Goal: Book appointment/travel/reservation

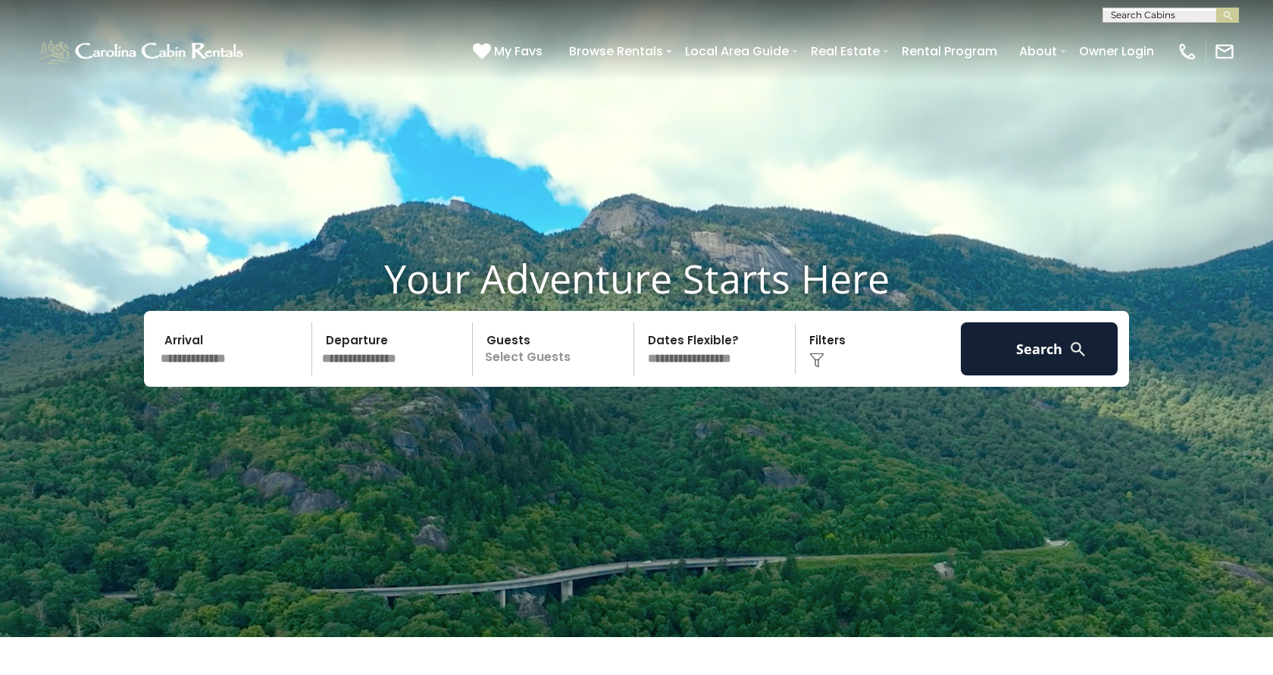
click at [230, 371] on input "text" at bounding box center [233, 348] width 157 height 53
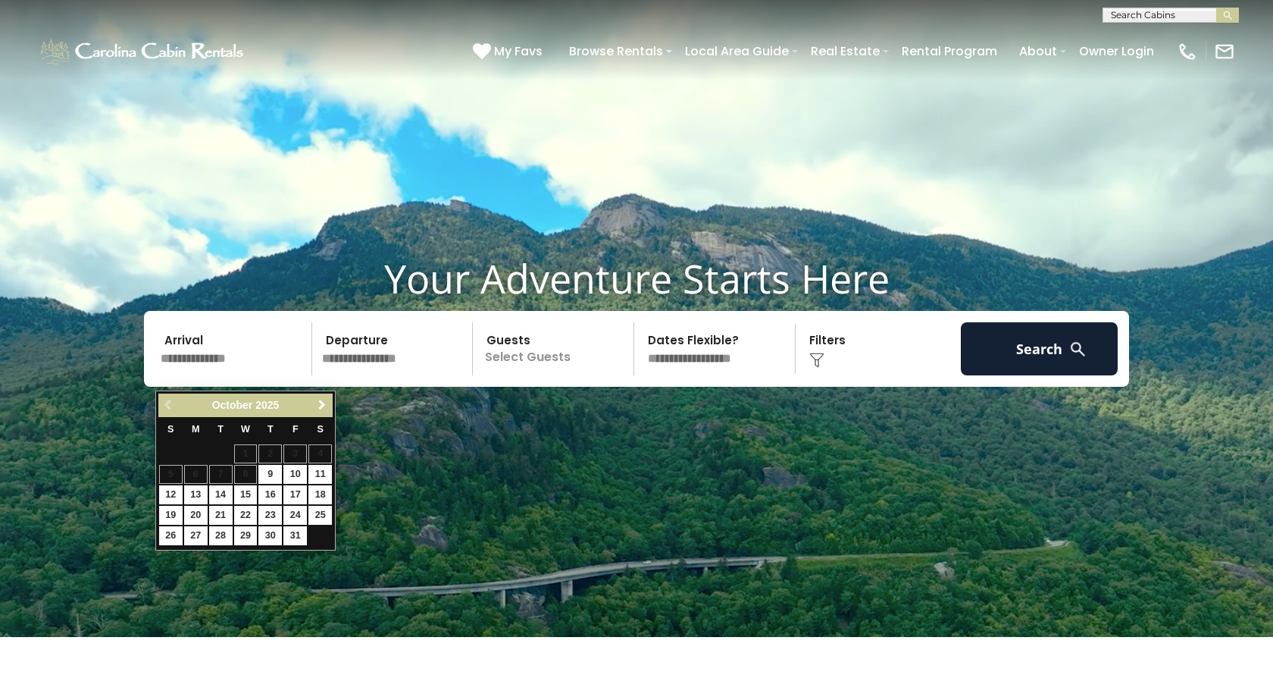
click at [323, 399] on span "Next" at bounding box center [322, 405] width 12 height 12
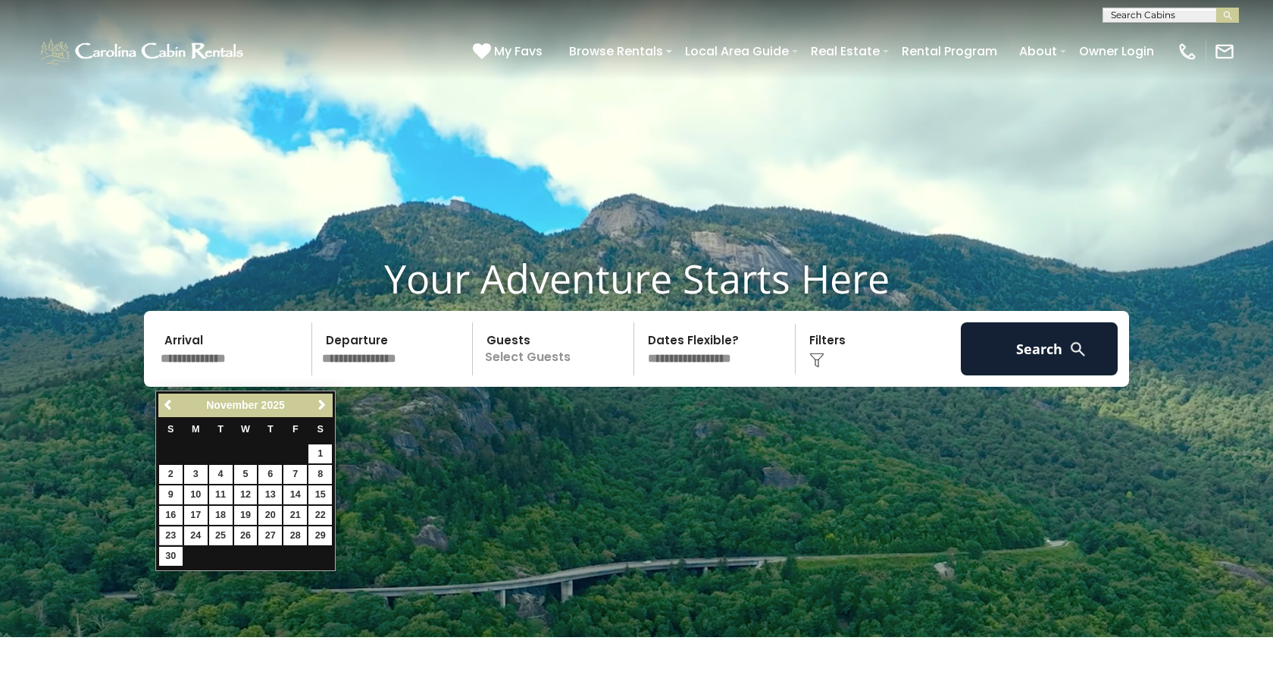
click at [173, 536] on link "23" at bounding box center [170, 535] width 23 height 19
type input "********"
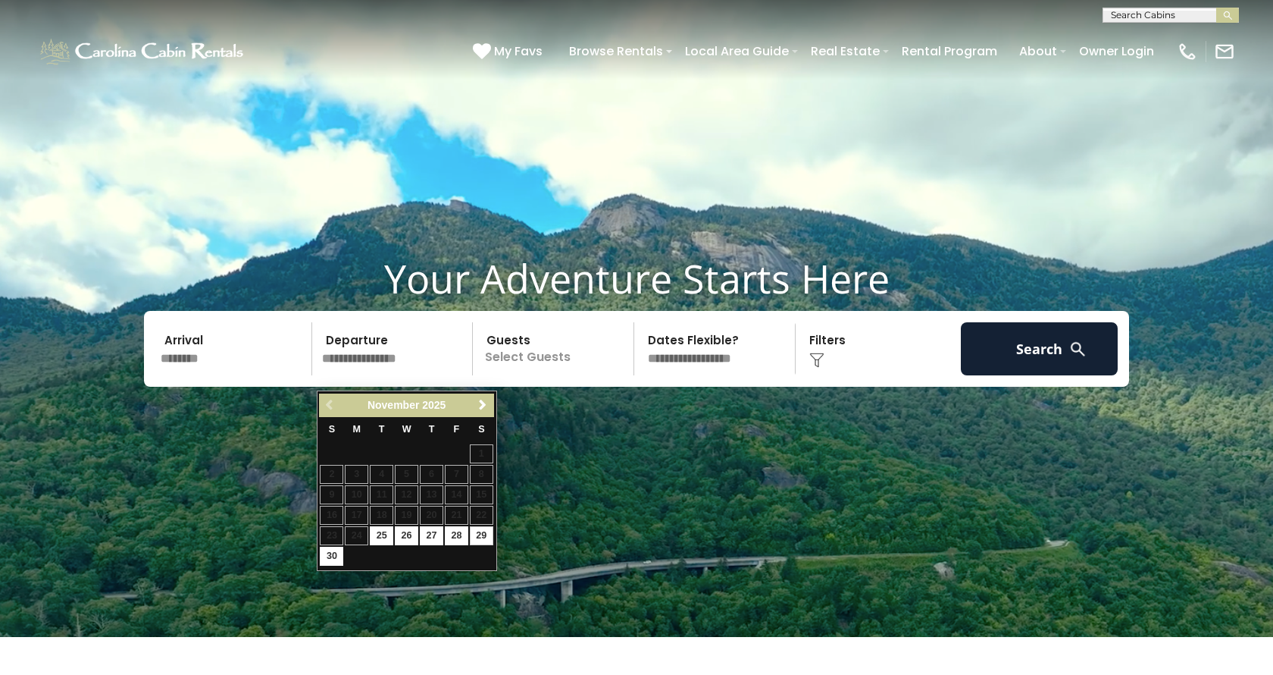
click at [481, 534] on link "29" at bounding box center [481, 535] width 23 height 19
type input "********"
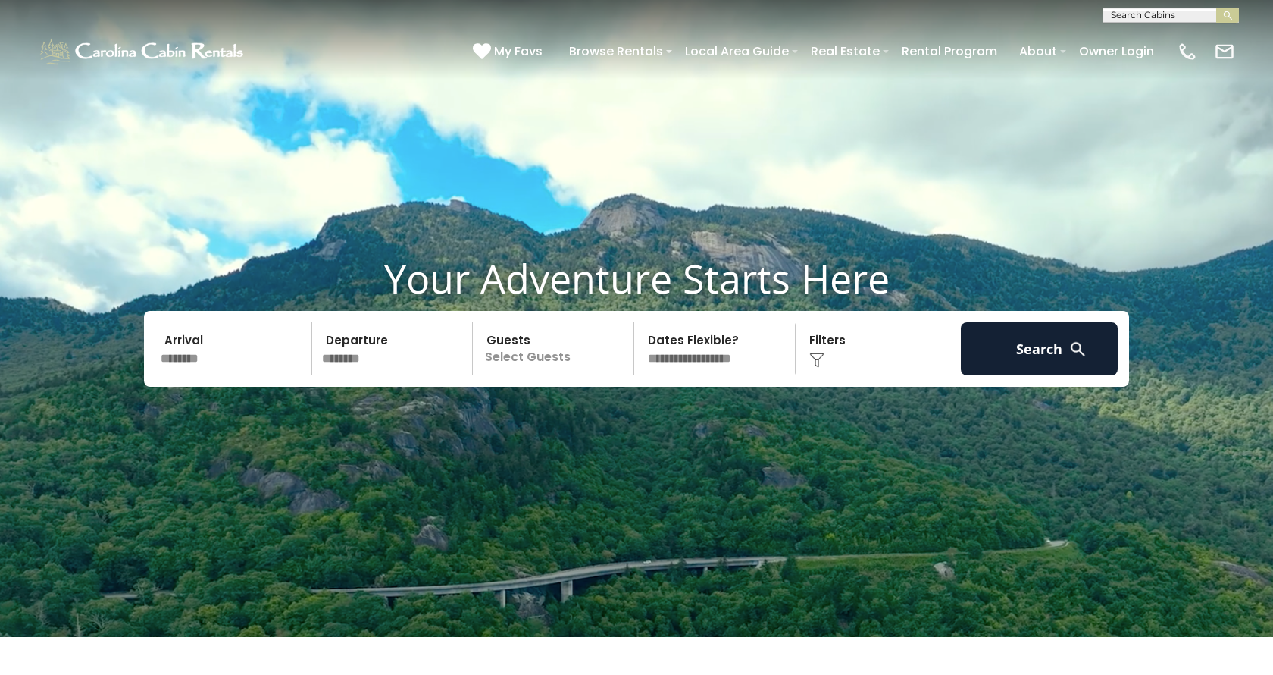
click at [565, 375] on p "Select Guests" at bounding box center [556, 348] width 156 height 53
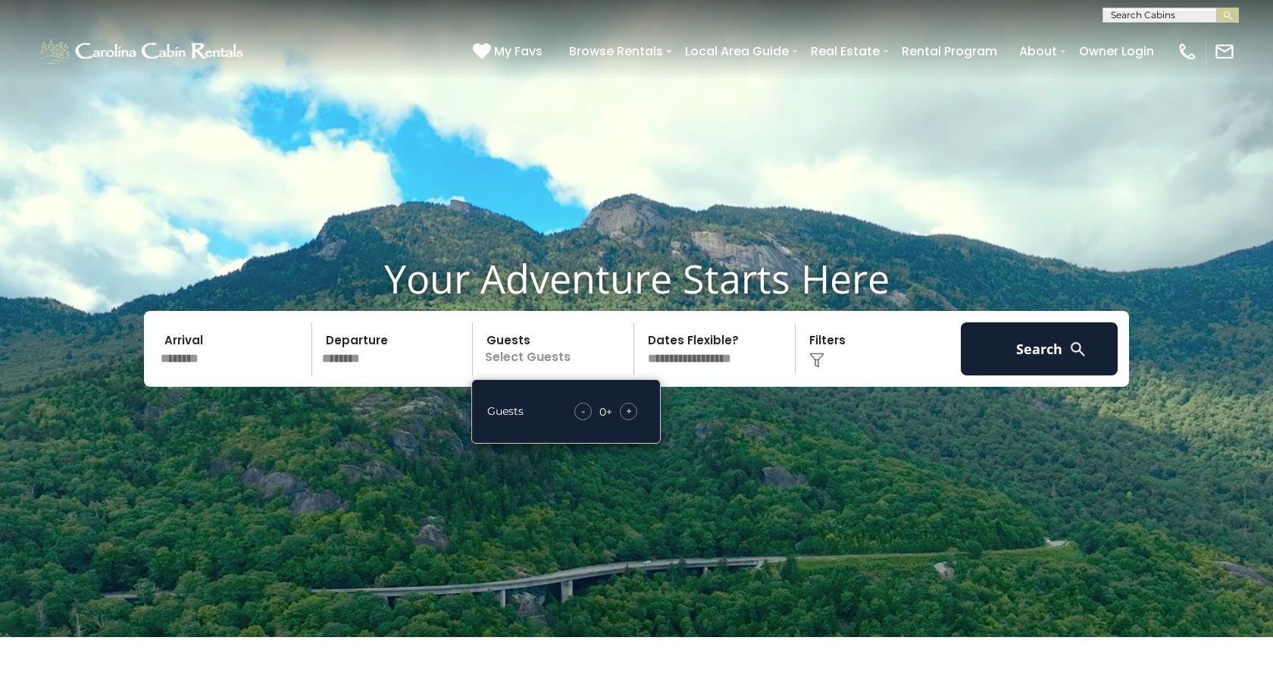
click at [628, 418] on span "+" at bounding box center [629, 410] width 6 height 15
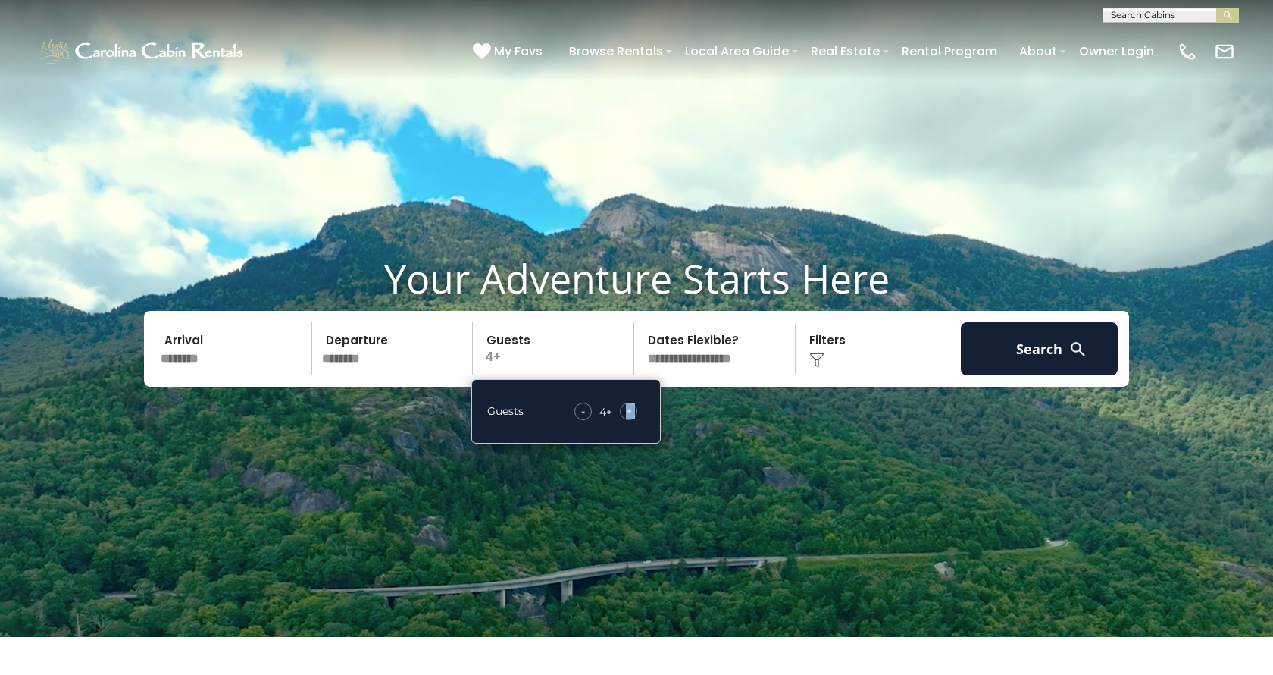
click at [628, 418] on span "+" at bounding box center [629, 410] width 6 height 15
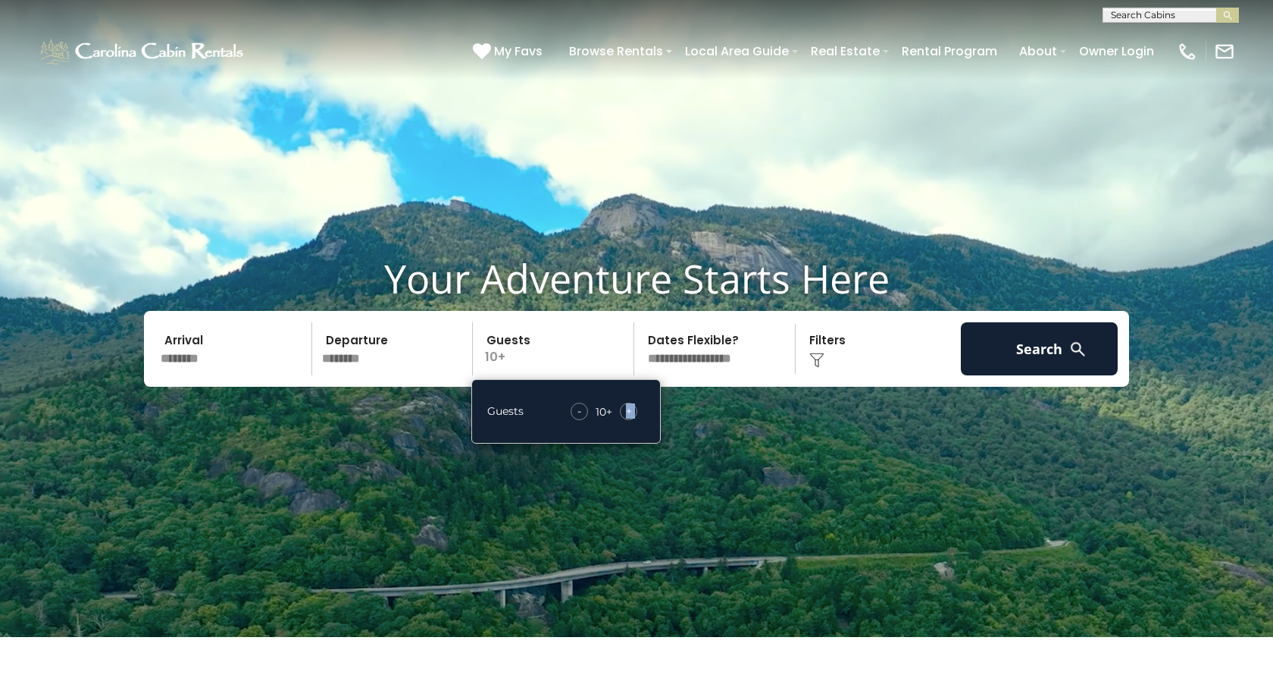
click at [628, 418] on span "+" at bounding box center [629, 410] width 6 height 15
click at [997, 372] on button "Search" at bounding box center [1039, 348] width 157 height 53
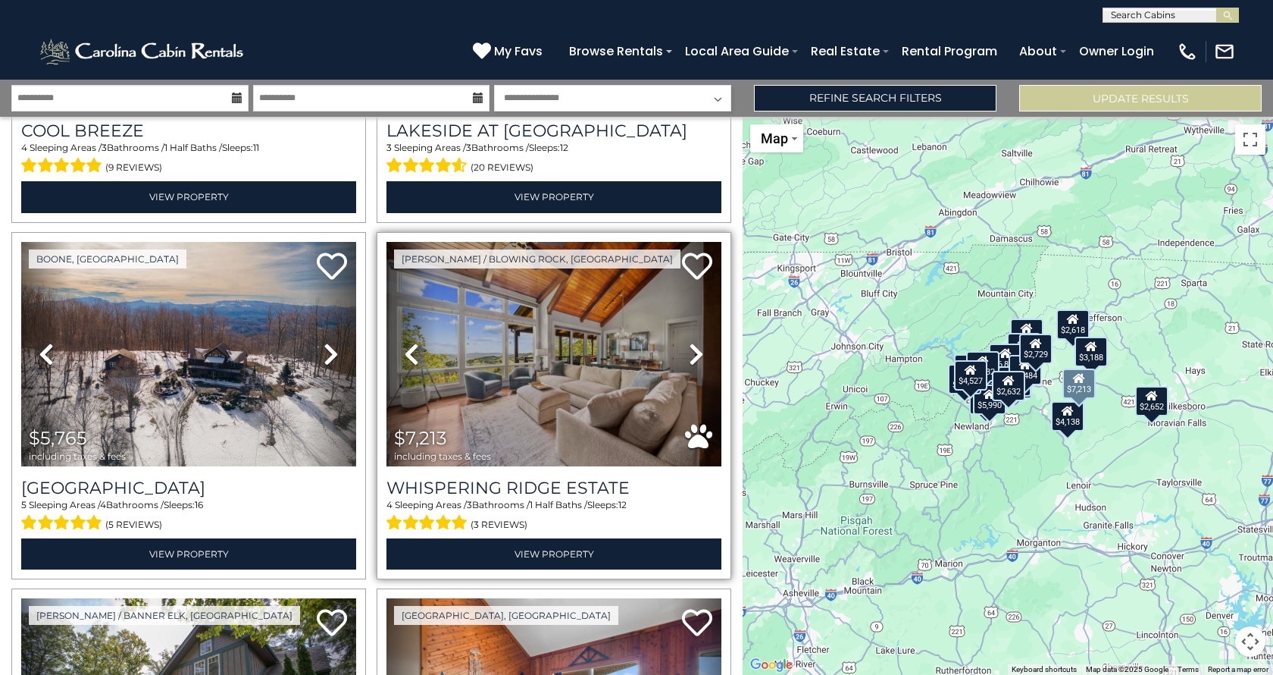
scroll to position [1389, 0]
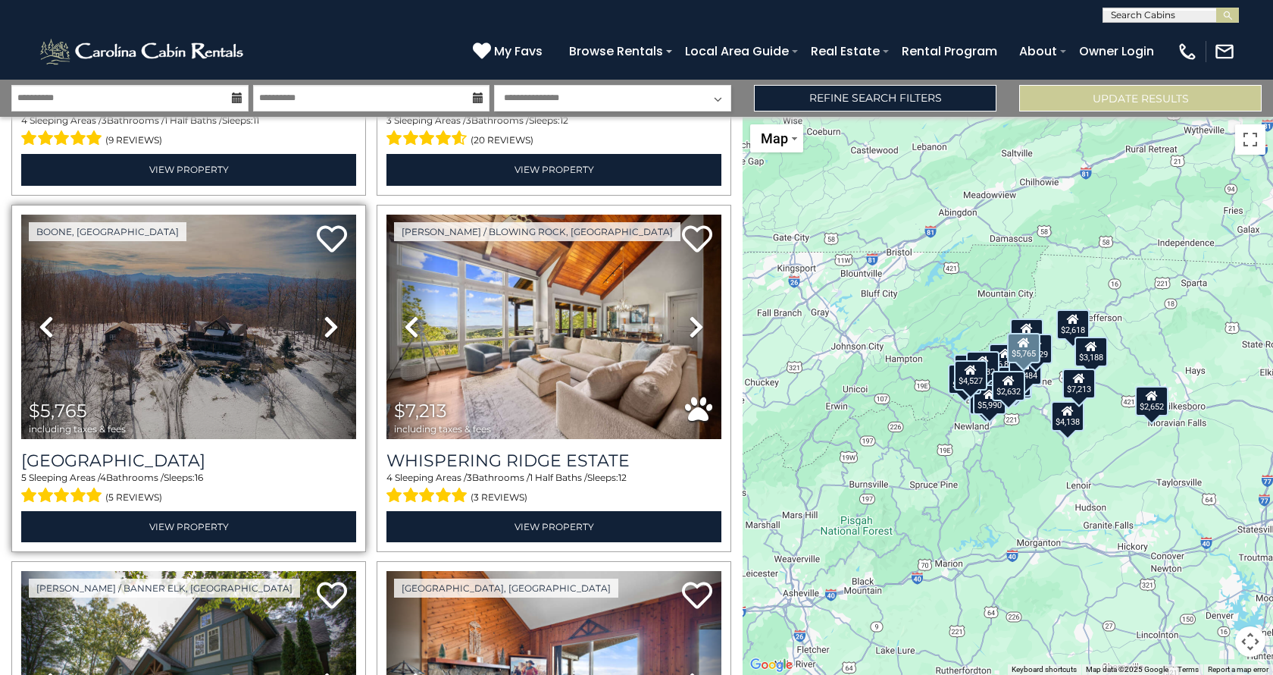
click at [334, 318] on icon at bounding box center [331, 327] width 15 height 24
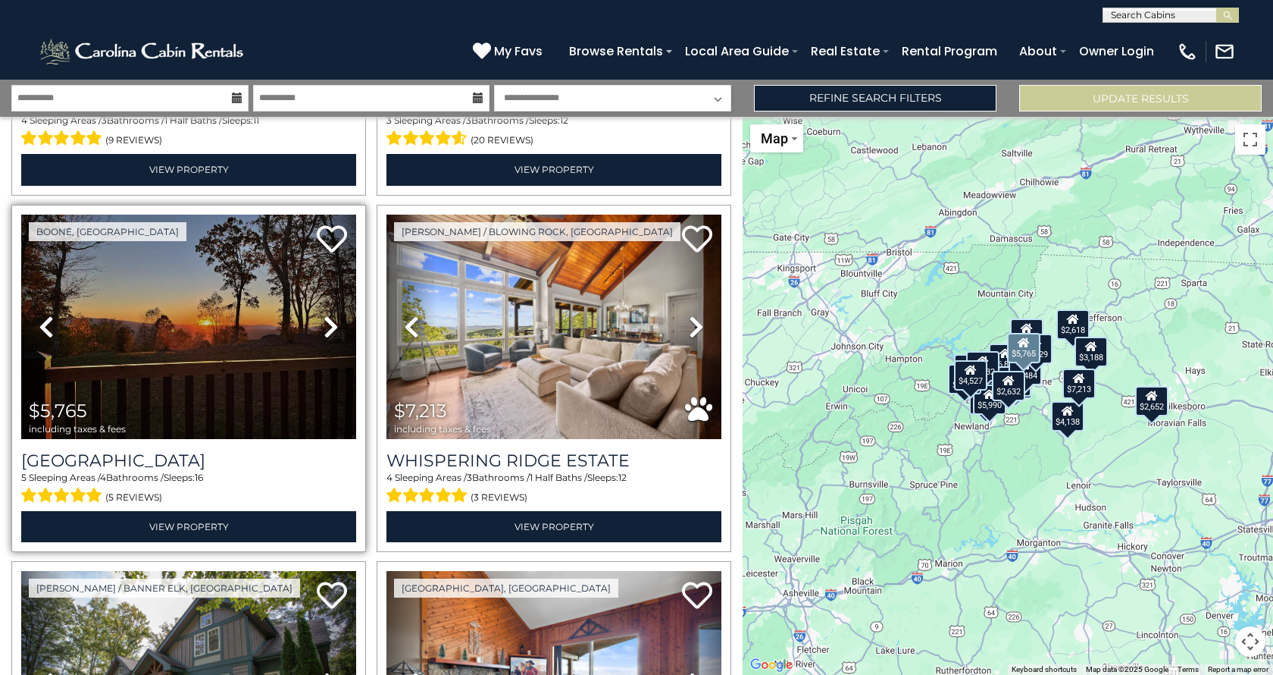
click at [334, 318] on icon at bounding box center [331, 327] width 15 height 24
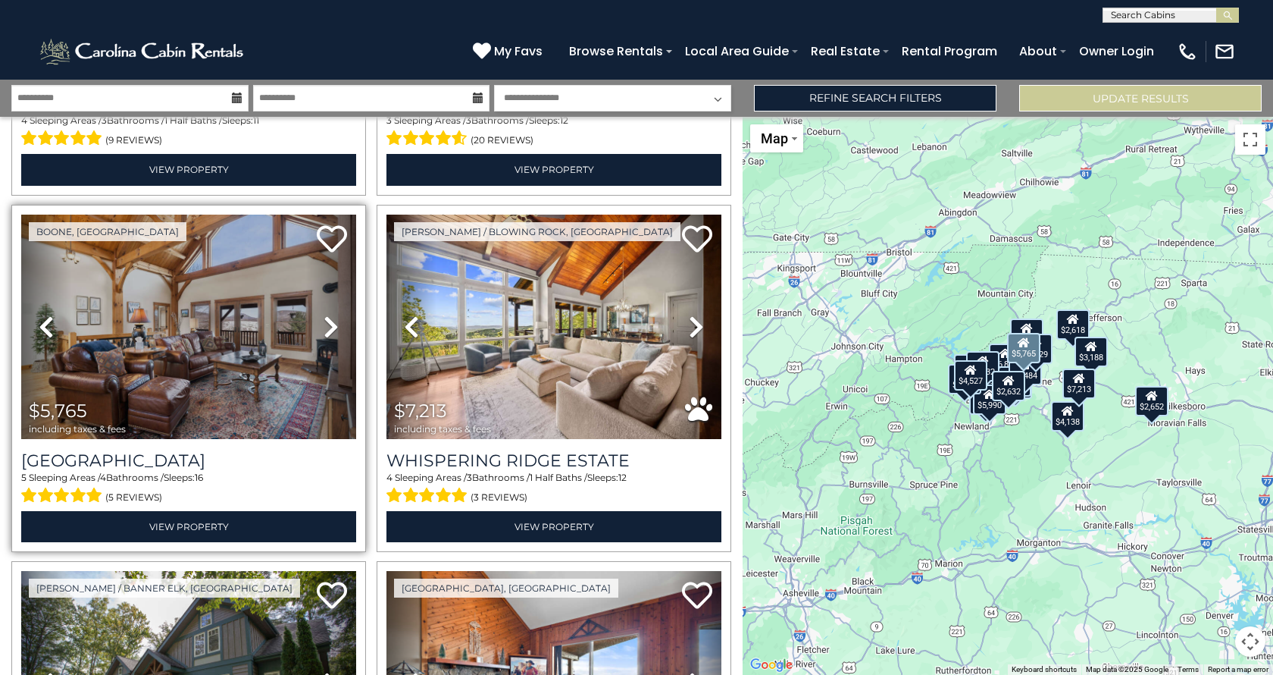
click at [334, 318] on icon at bounding box center [331, 327] width 15 height 24
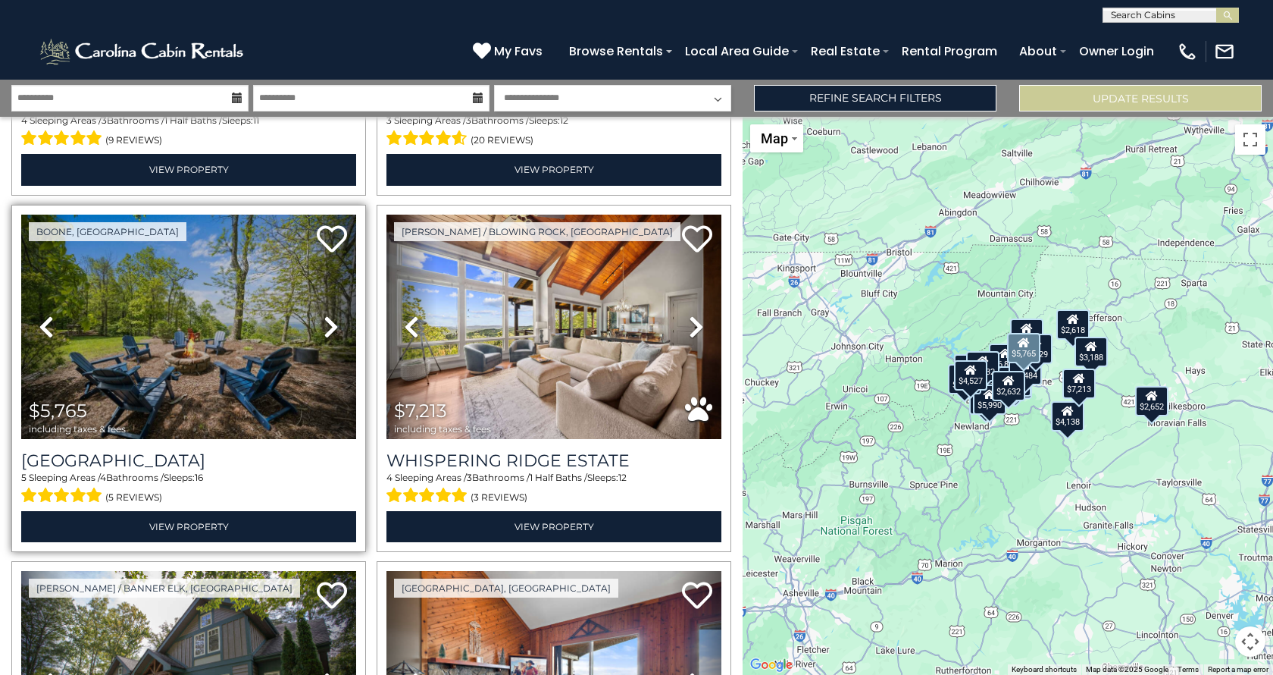
click at [332, 318] on icon at bounding box center [331, 327] width 15 height 24
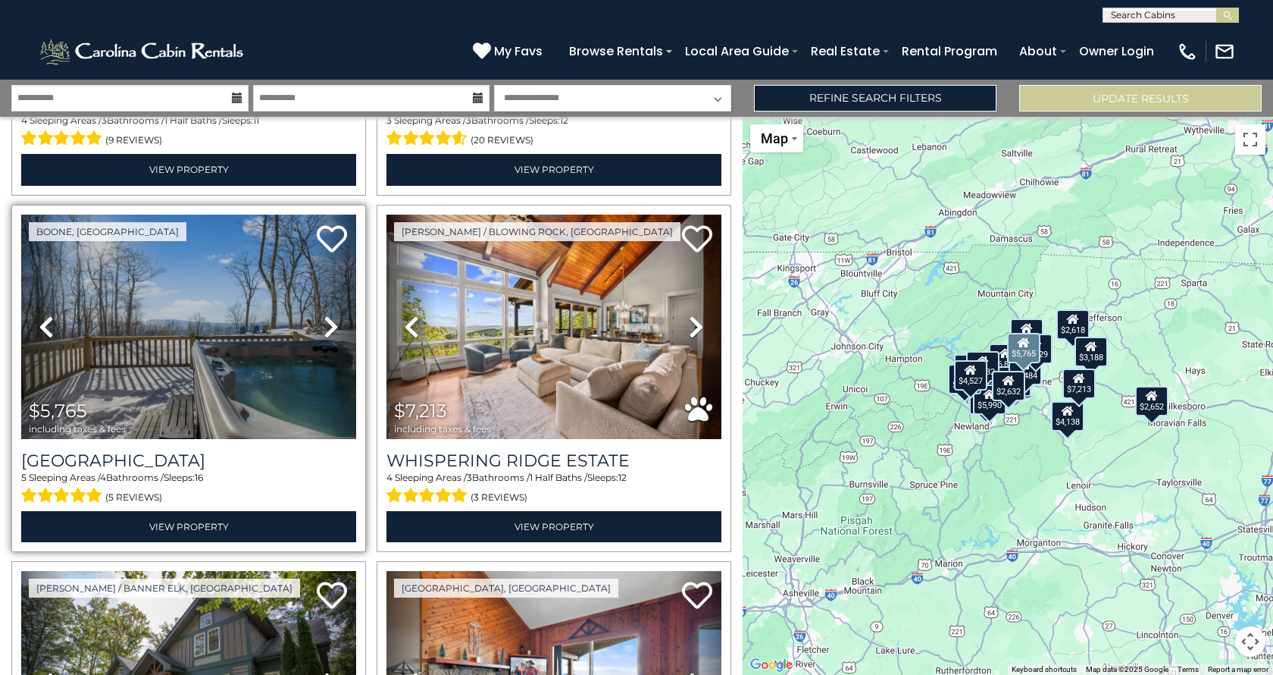
click at [331, 318] on icon at bounding box center [331, 327] width 15 height 24
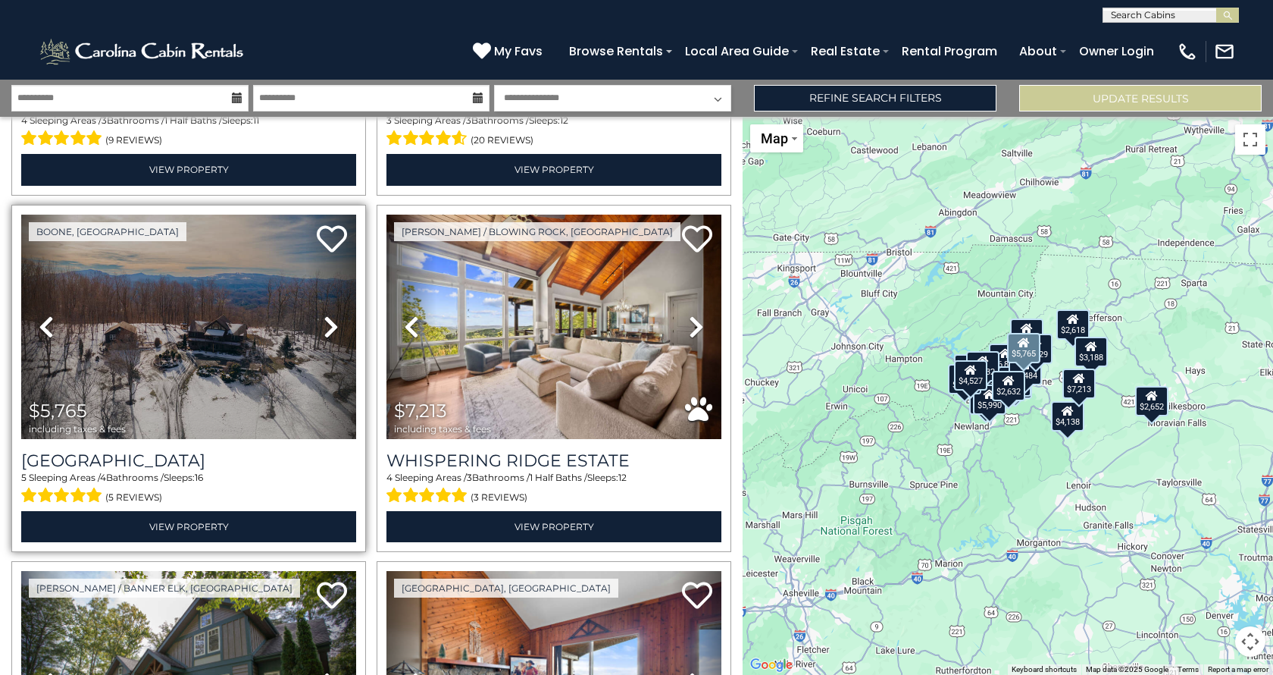
click at [331, 318] on icon at bounding box center [331, 327] width 15 height 24
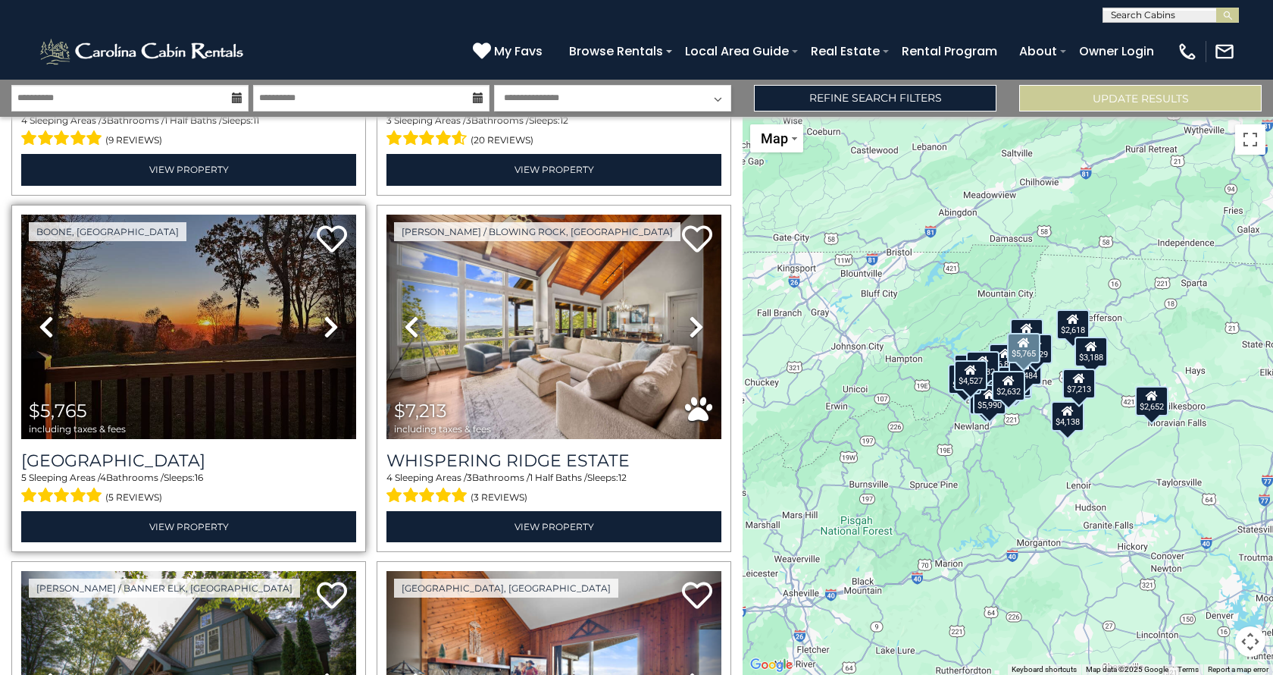
click at [331, 318] on icon at bounding box center [331, 327] width 15 height 24
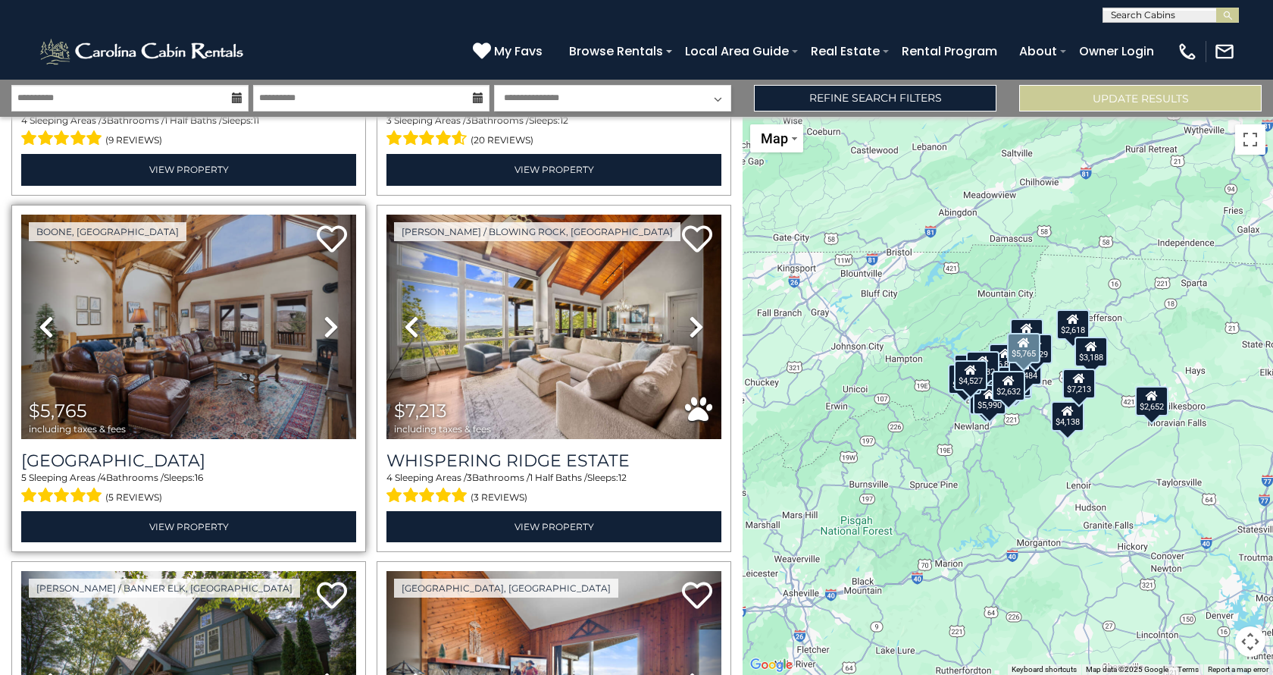
click at [331, 318] on icon at bounding box center [331, 327] width 15 height 24
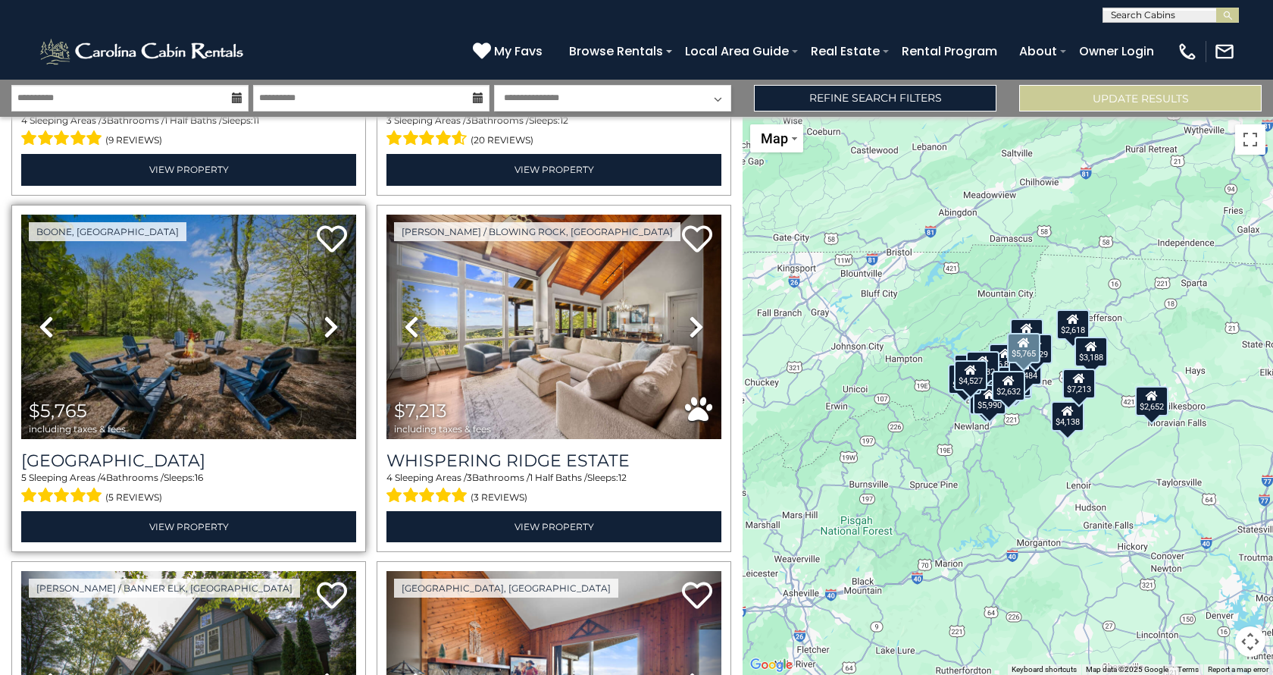
click at [331, 318] on icon at bounding box center [331, 327] width 15 height 24
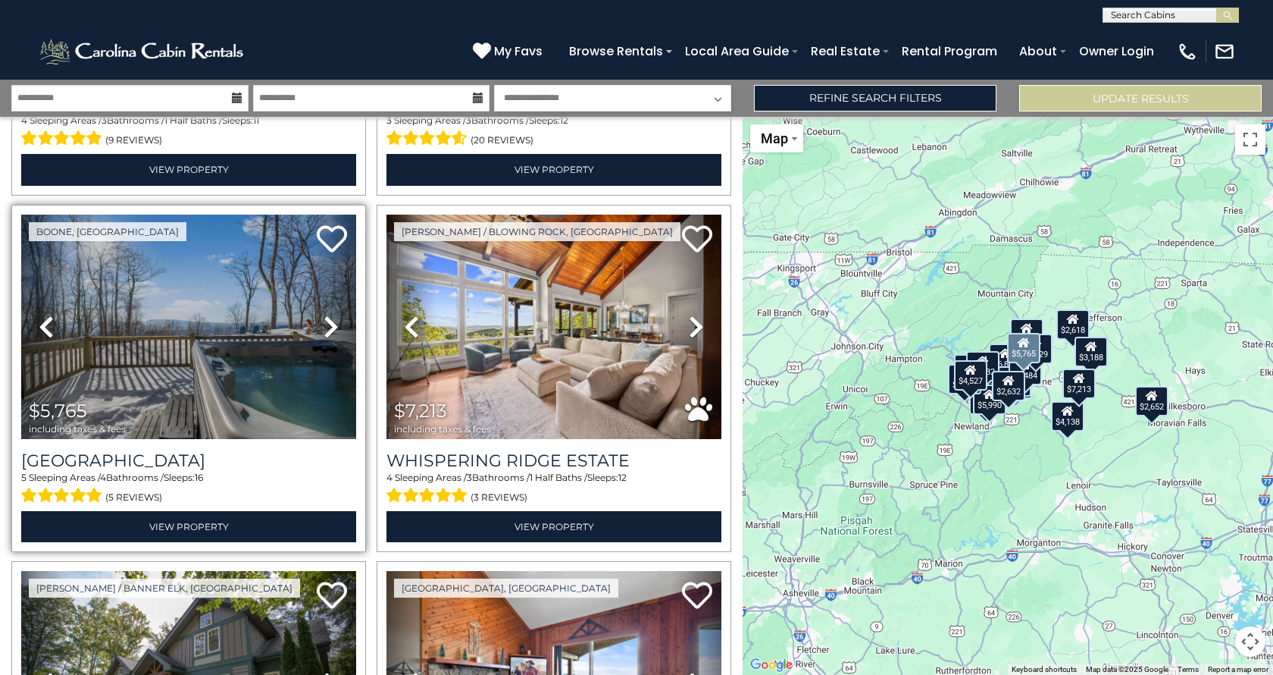
click at [331, 318] on icon at bounding box center [331, 327] width 15 height 24
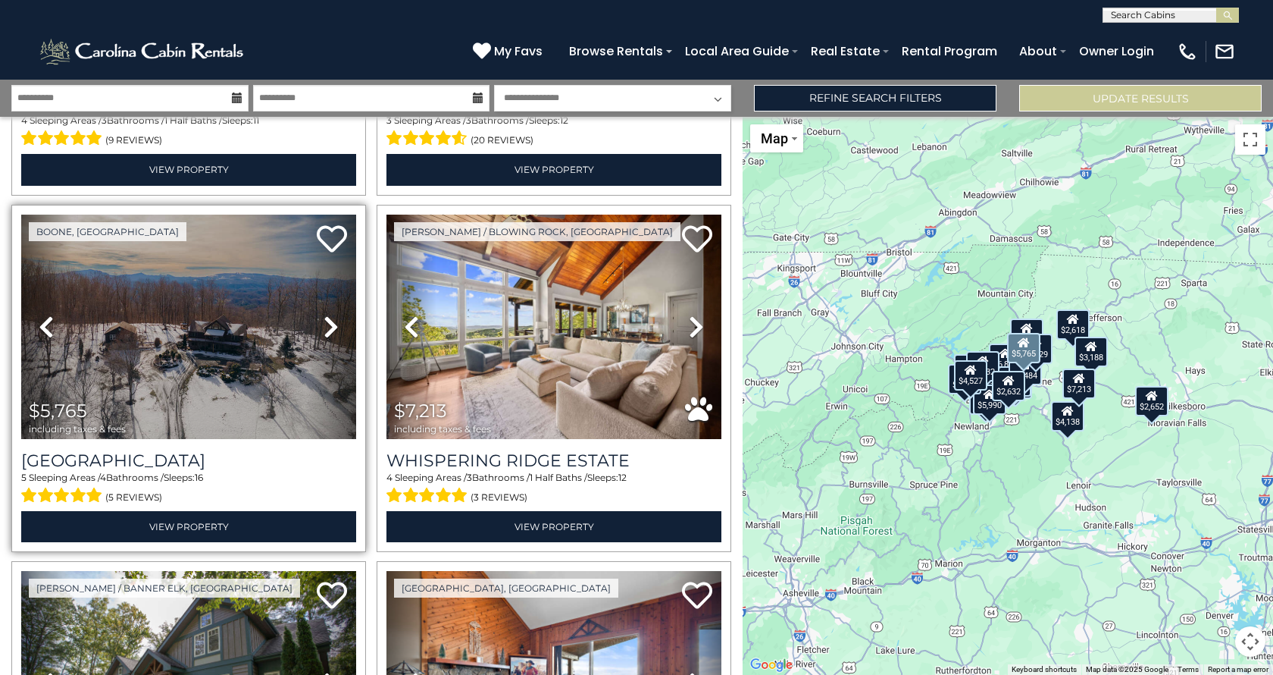
click at [331, 318] on icon at bounding box center [331, 327] width 15 height 24
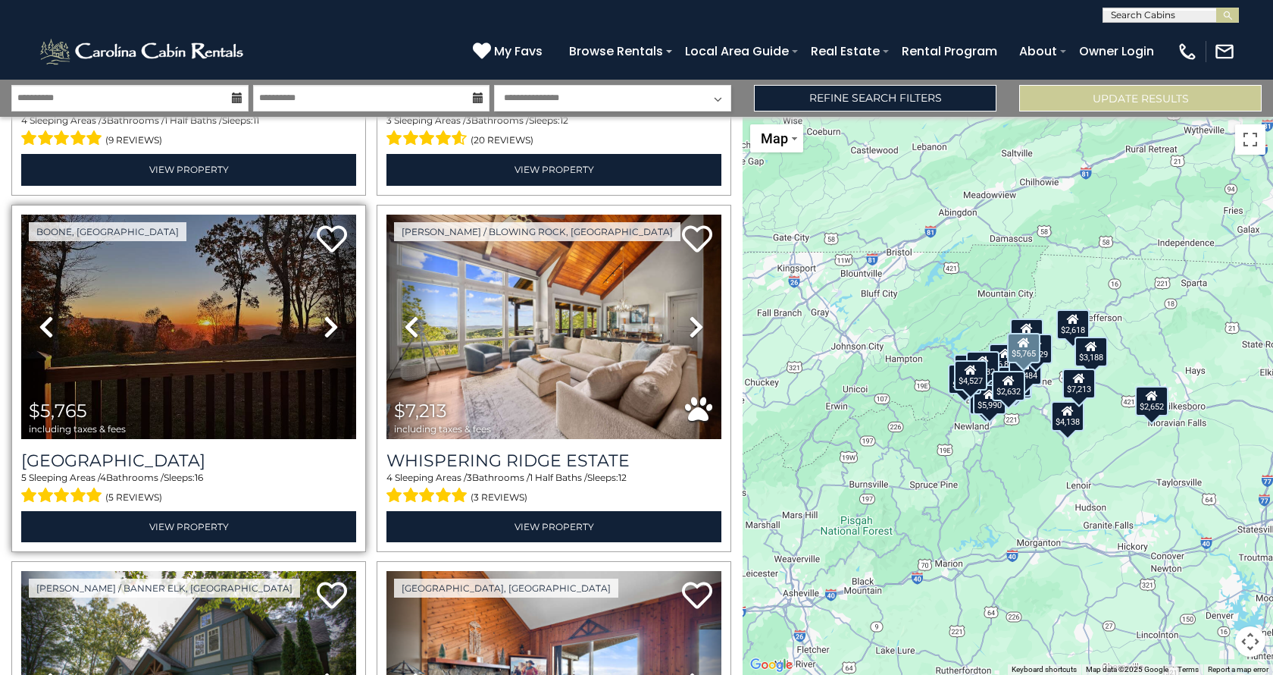
click at [331, 318] on icon at bounding box center [331, 327] width 15 height 24
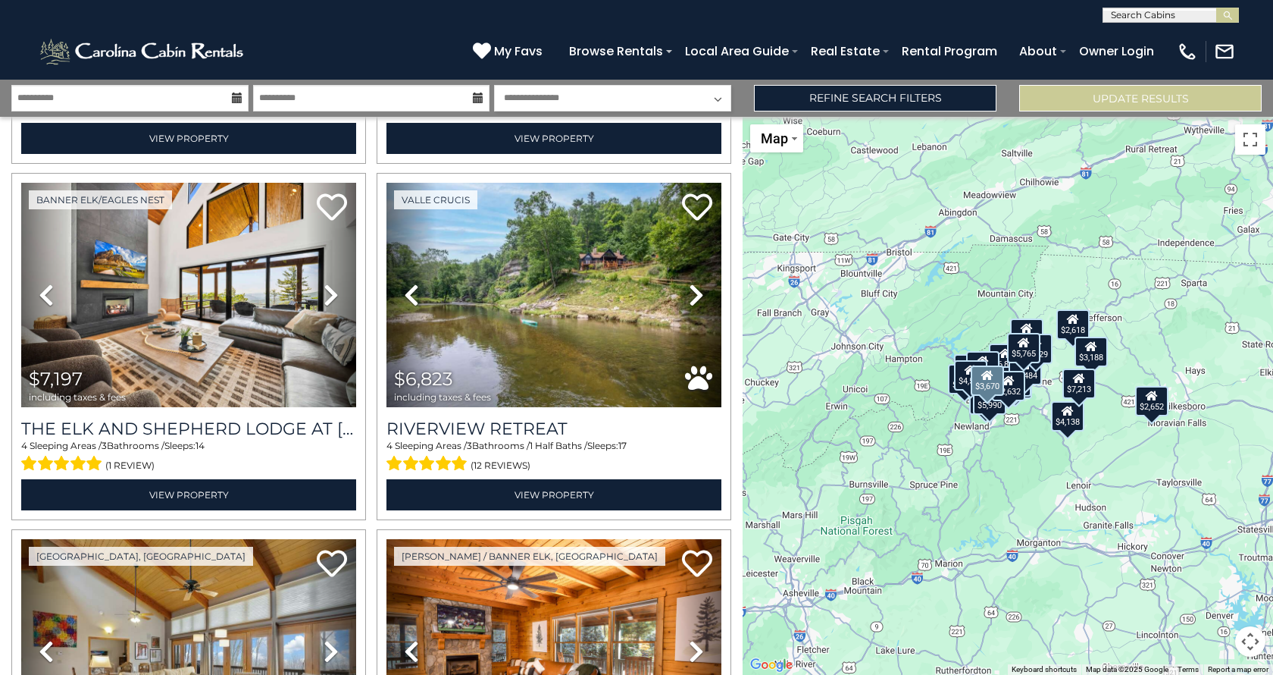
scroll to position [2491, 0]
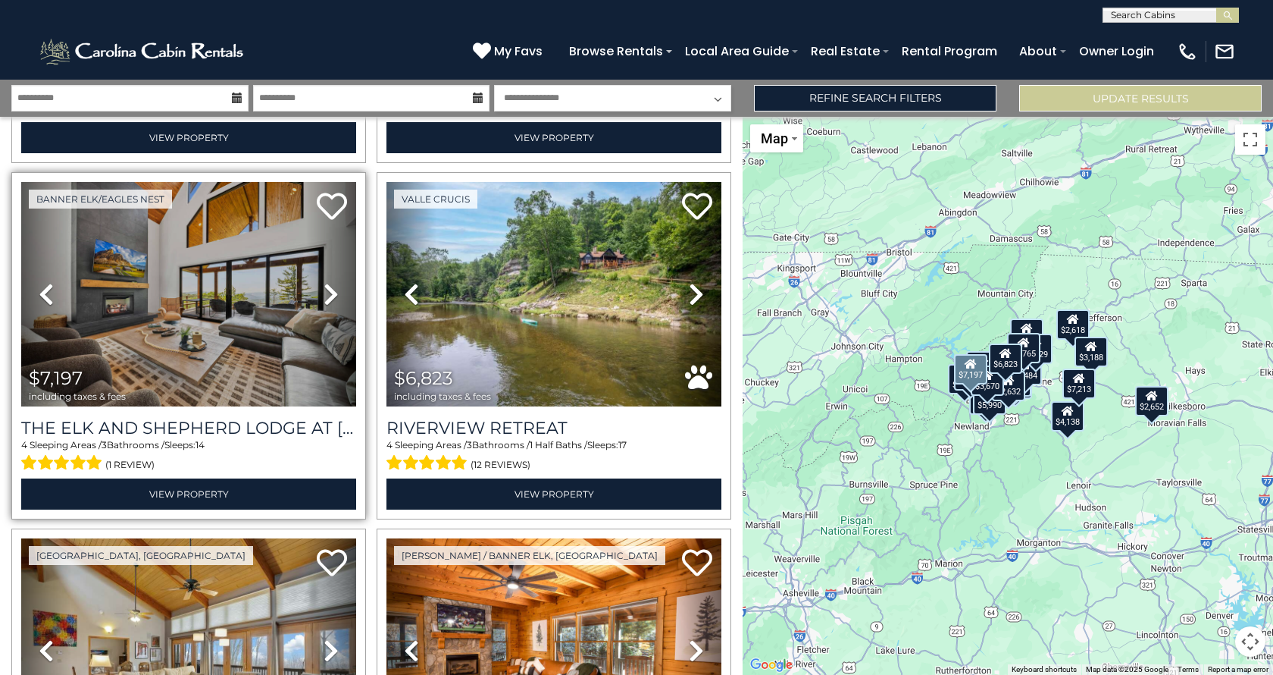
click at [328, 282] on icon at bounding box center [331, 294] width 15 height 24
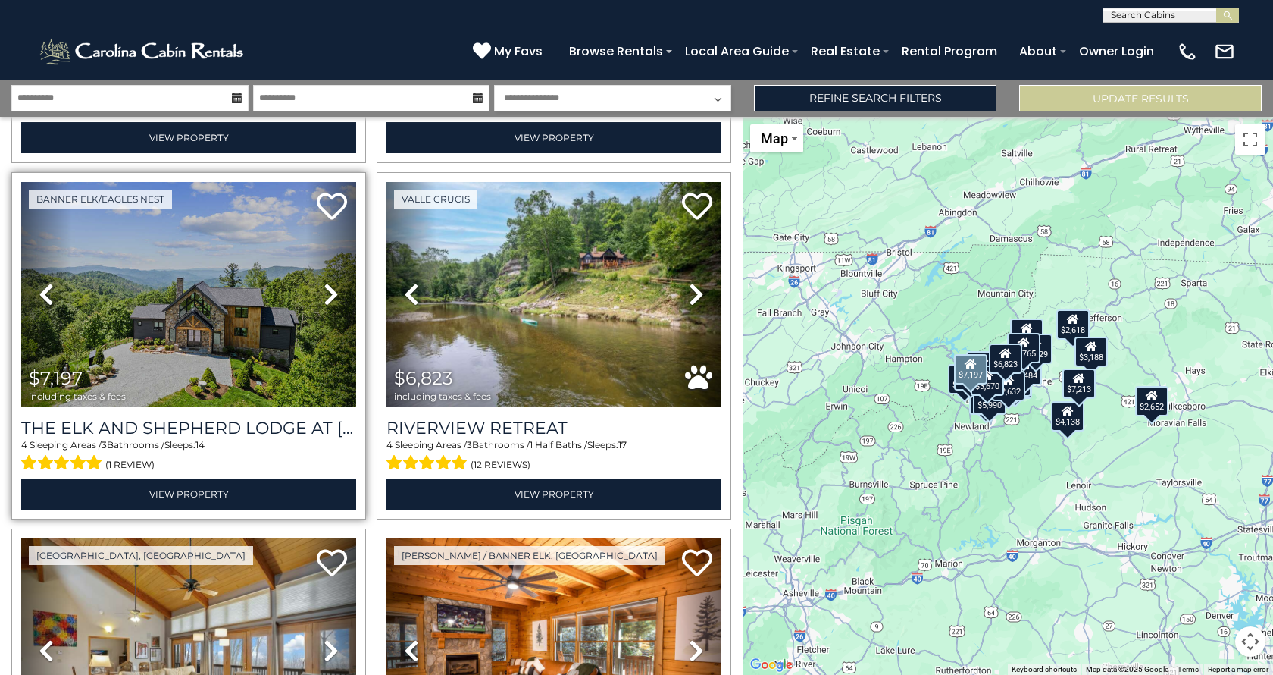
click at [328, 282] on icon at bounding box center [331, 294] width 15 height 24
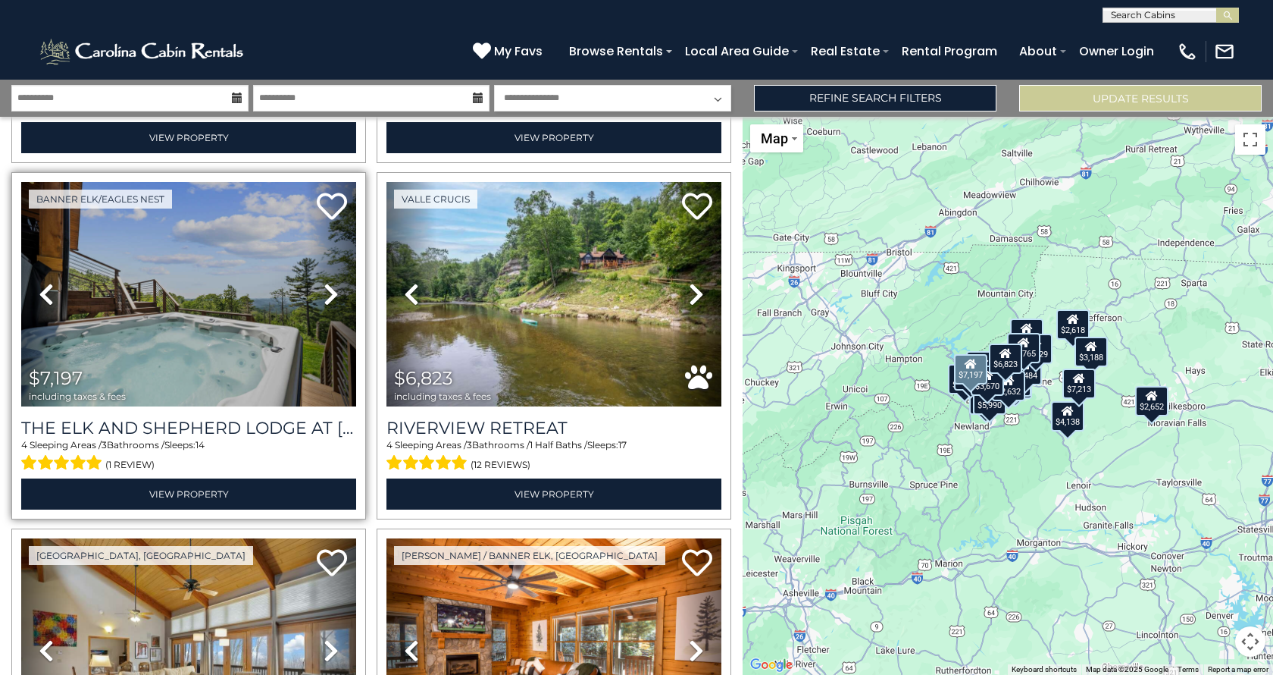
click at [328, 282] on icon at bounding box center [331, 294] width 15 height 24
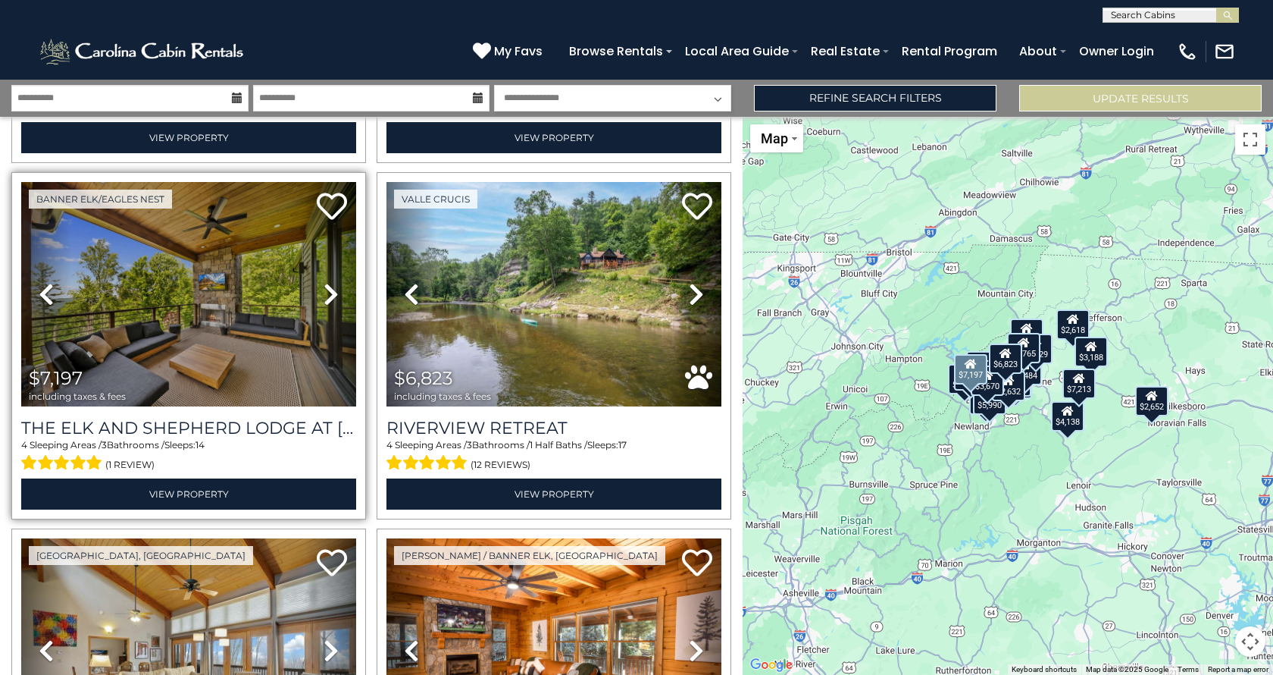
click at [328, 282] on icon at bounding box center [331, 294] width 15 height 24
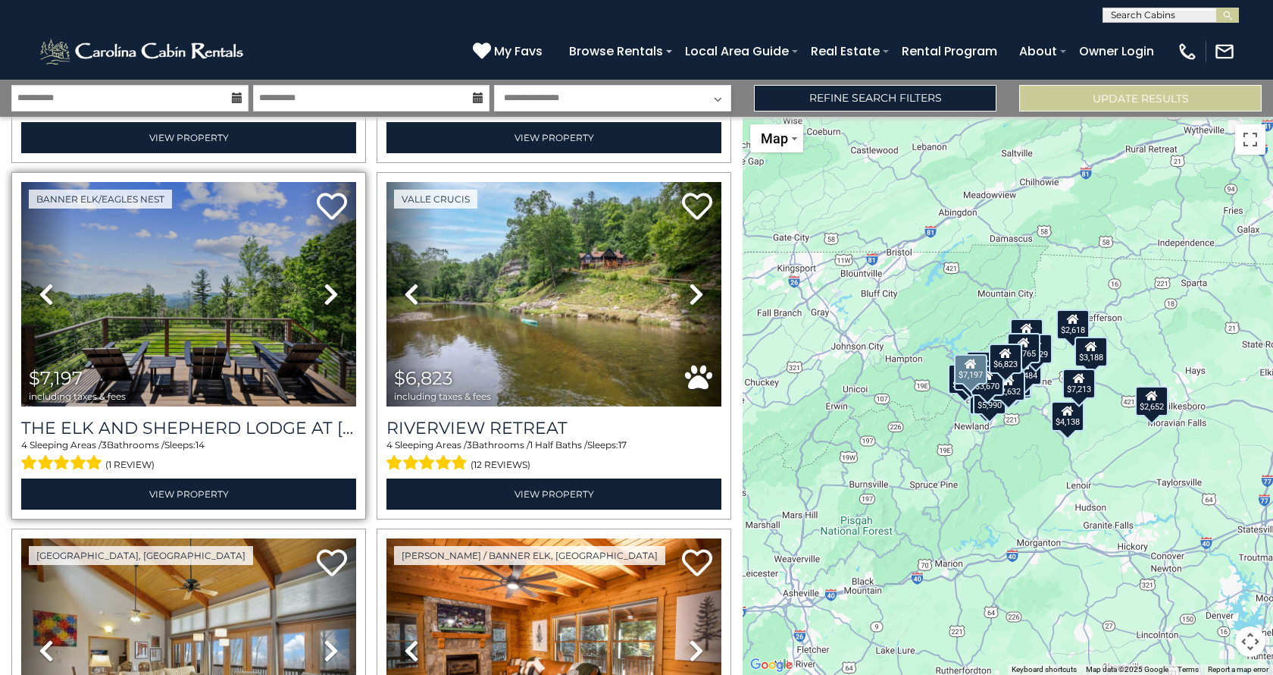
click at [328, 282] on icon at bounding box center [331, 294] width 15 height 24
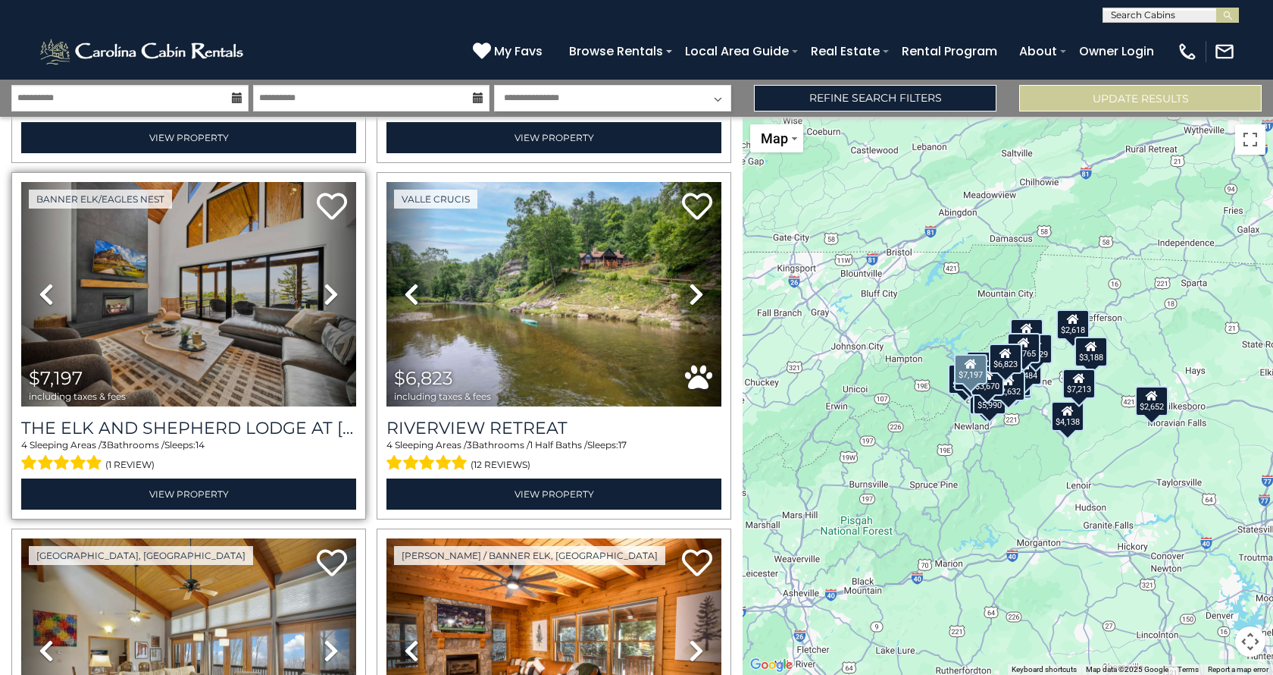
click at [328, 282] on icon at bounding box center [331, 294] width 15 height 24
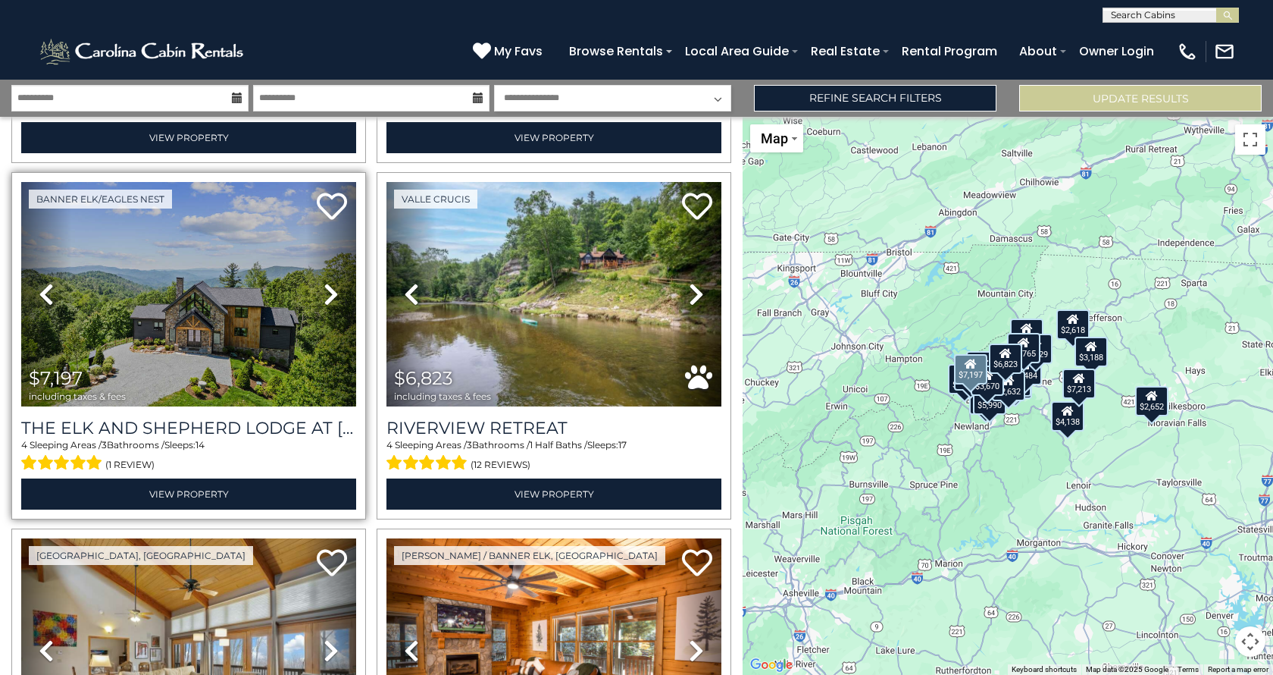
click at [328, 282] on icon at bounding box center [331, 294] width 15 height 24
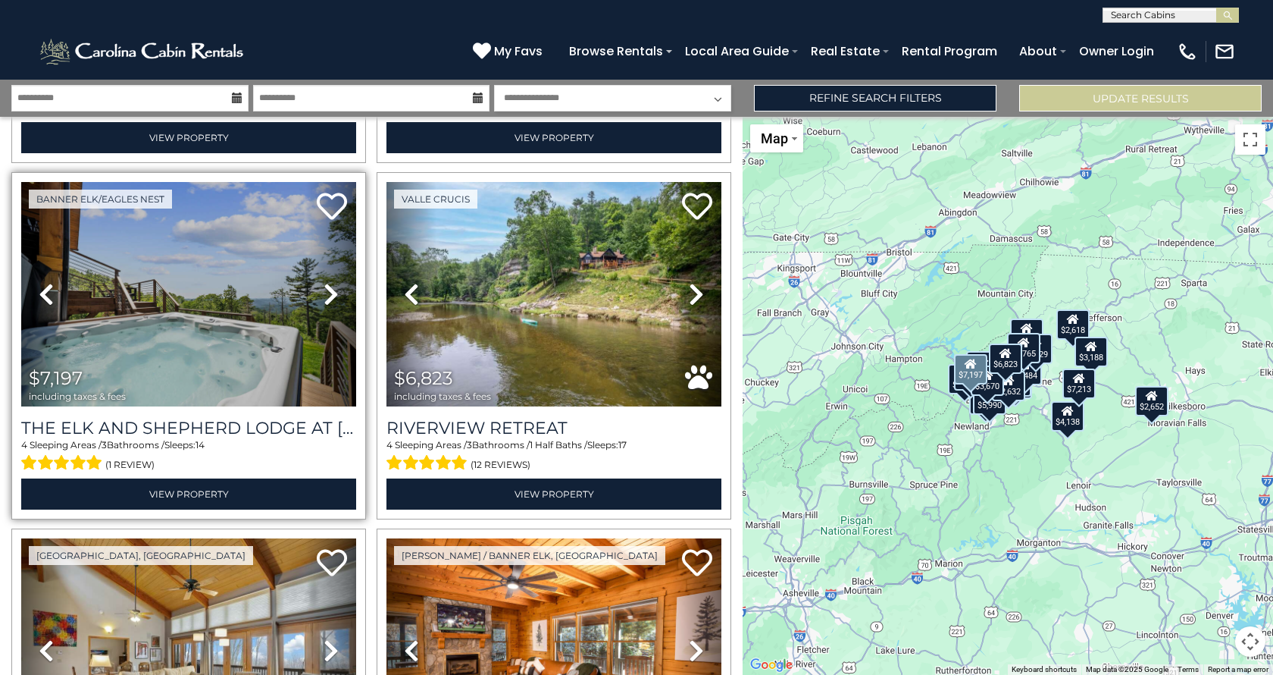
click at [328, 282] on icon at bounding box center [331, 294] width 15 height 24
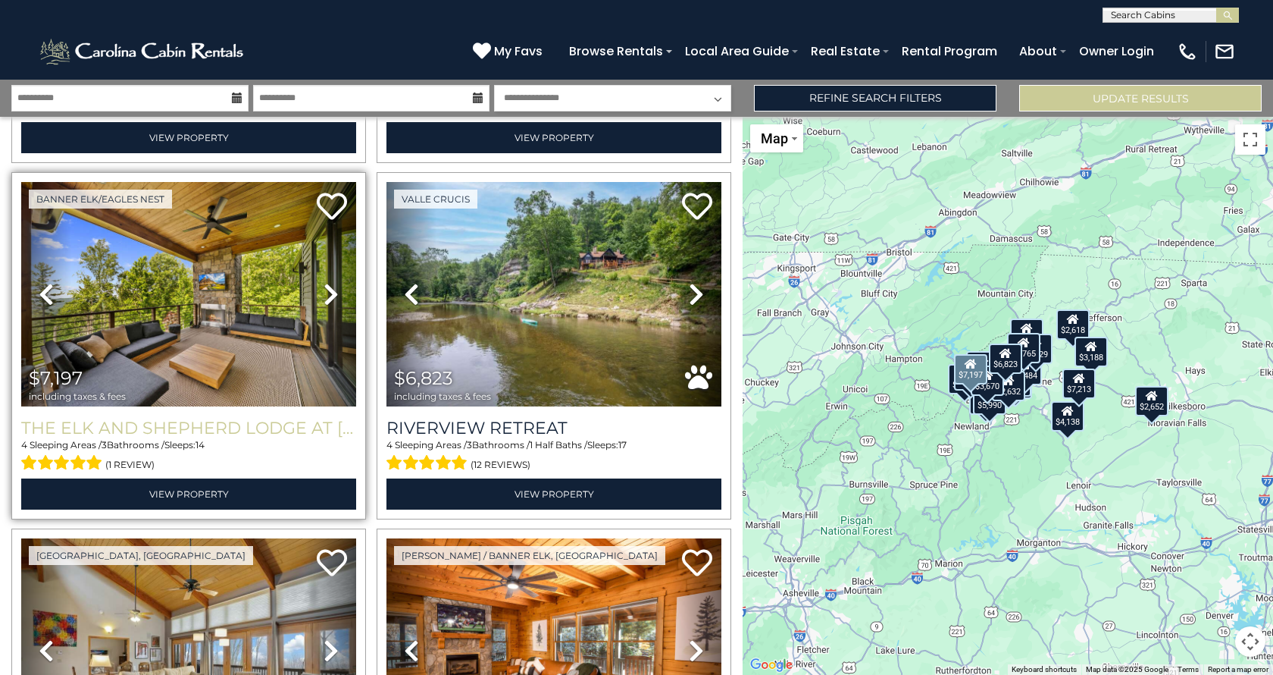
click at [261, 418] on h3 "The Elk And Shepherd Lodge at [GEOGRAPHIC_DATA]" at bounding box center [188, 428] width 335 height 20
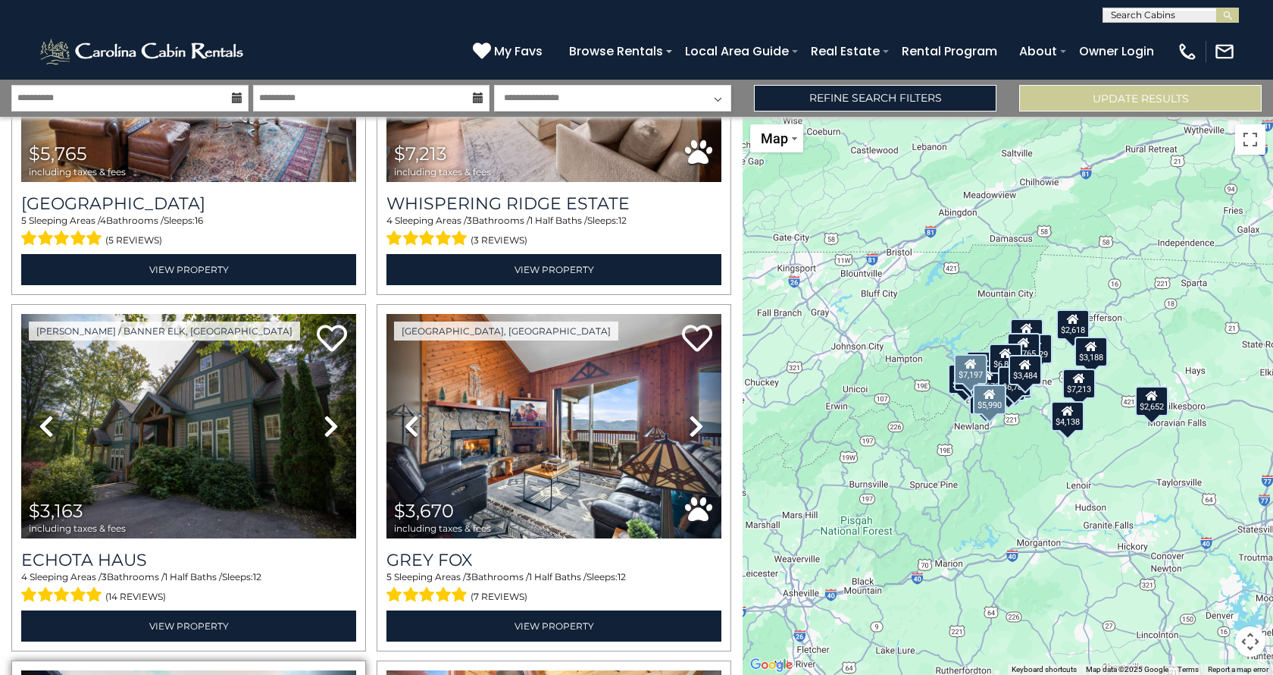
scroll to position [1602, 0]
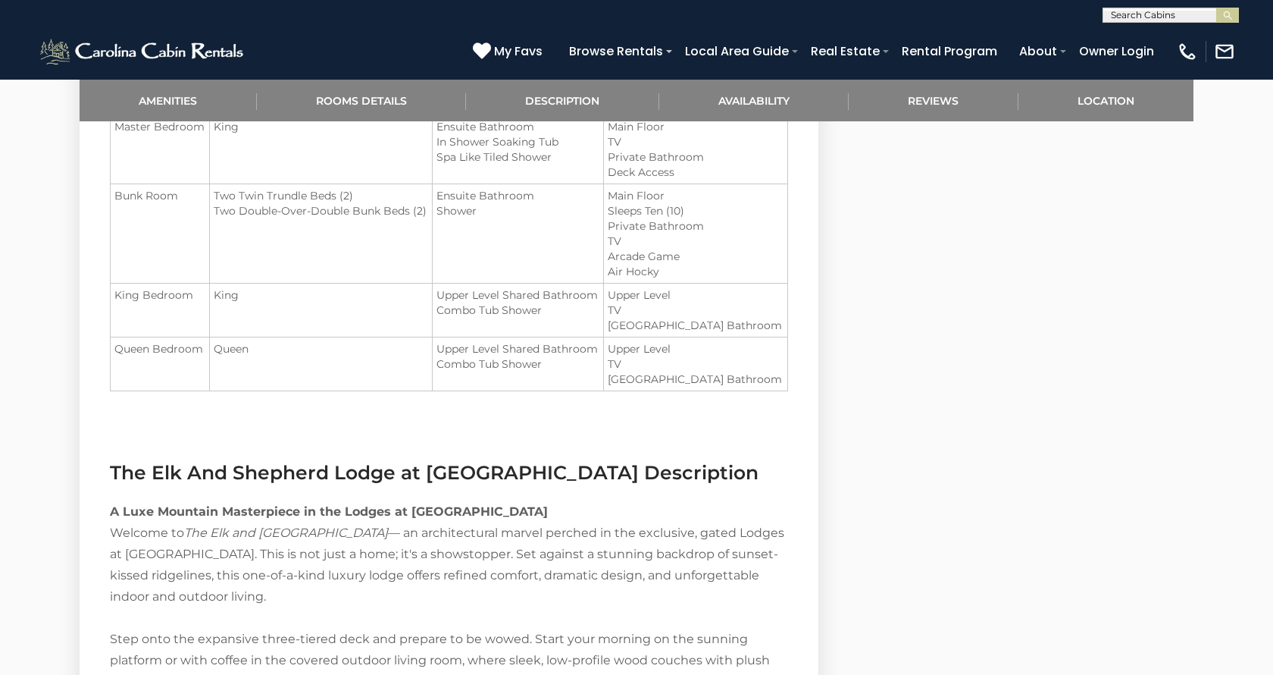
scroll to position [1478, 0]
